Goal: Task Accomplishment & Management: Use online tool/utility

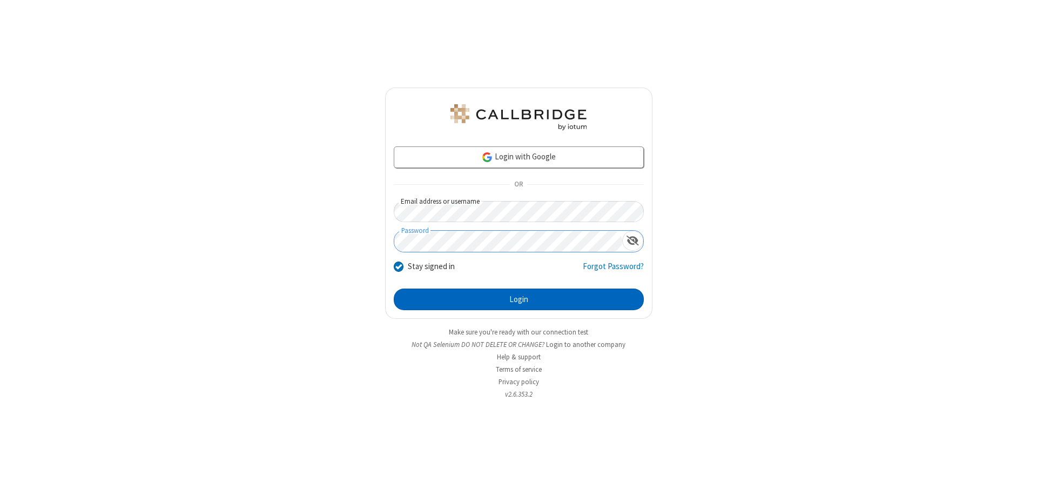
click at [518, 299] on button "Login" at bounding box center [519, 299] width 250 height 22
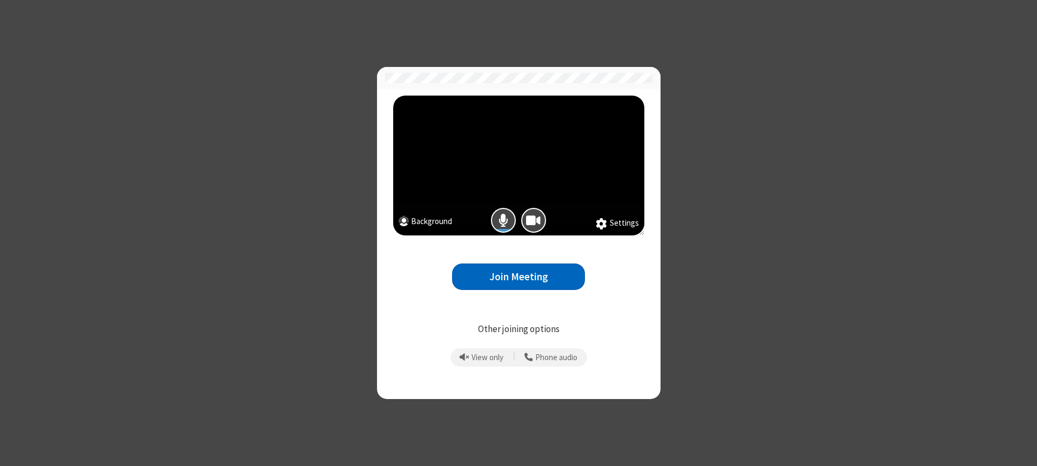
click at [518, 276] on button "Join Meeting" at bounding box center [518, 276] width 133 height 26
